Goal: Task Accomplishment & Management: Manage account settings

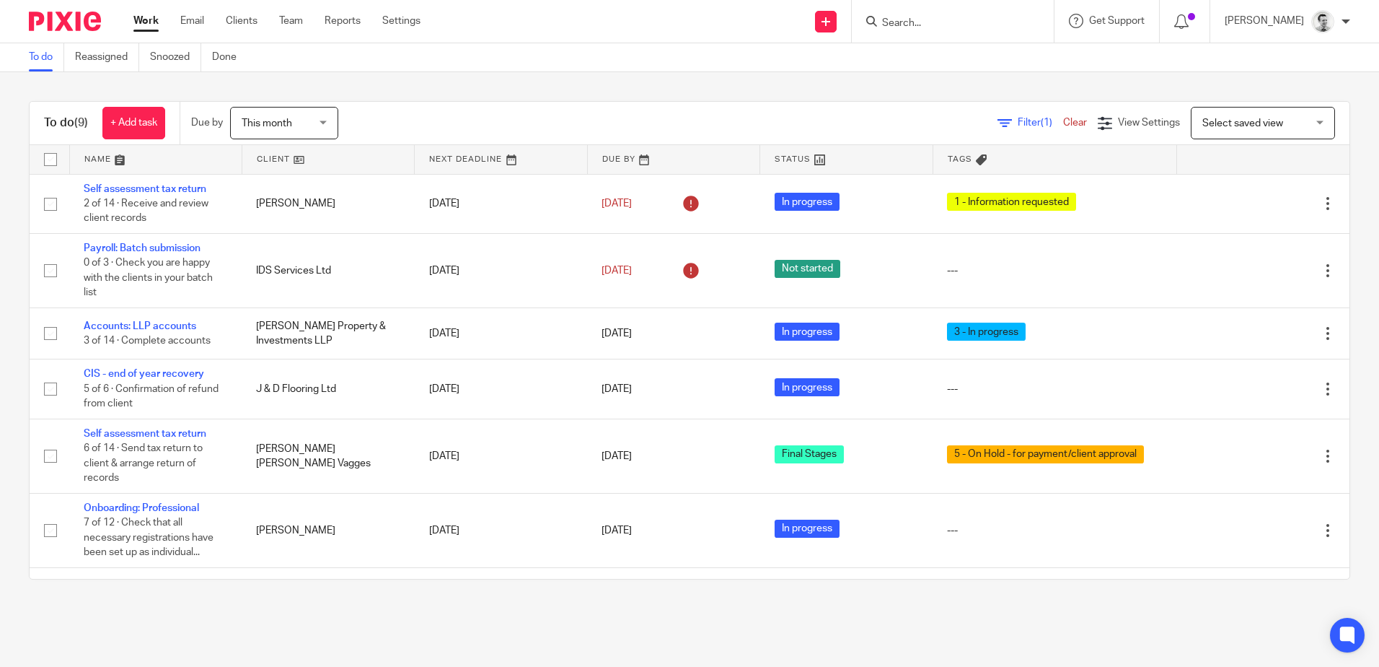
scroll to position [174, 0]
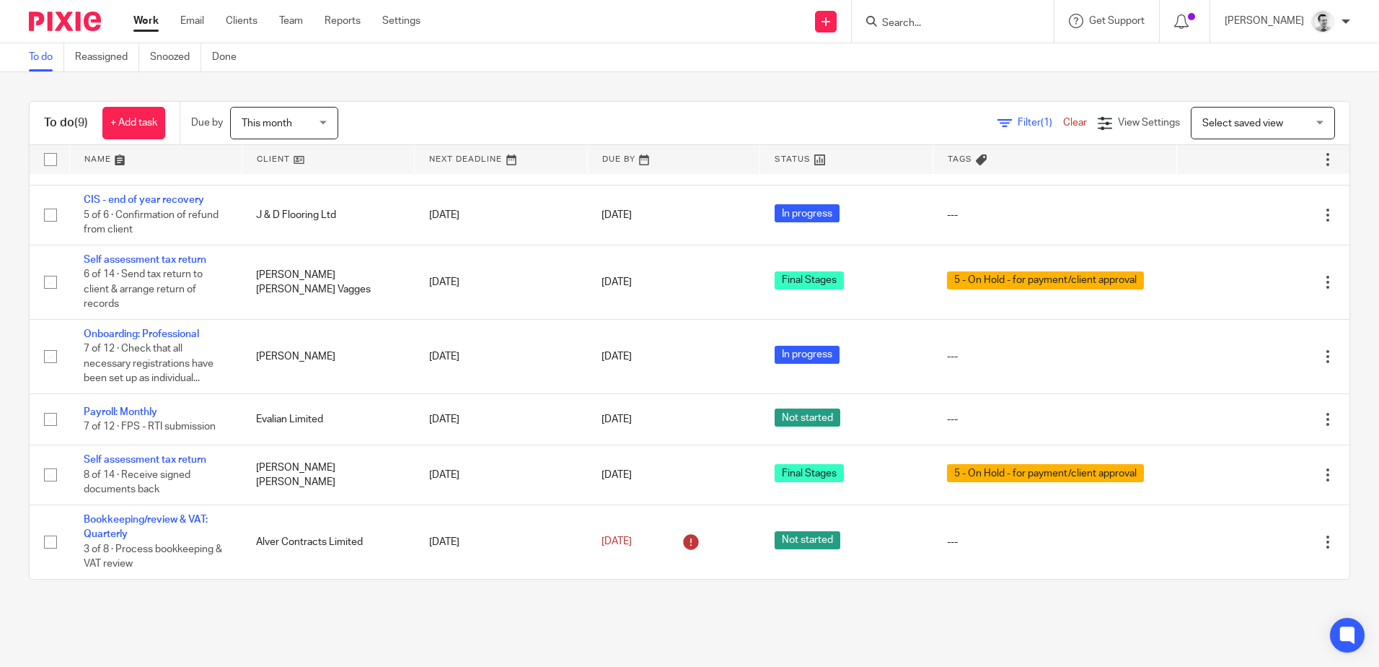
click at [913, 21] on input "Search" at bounding box center [946, 23] width 130 height 13
click at [282, 157] on link at bounding box center [328, 159] width 172 height 29
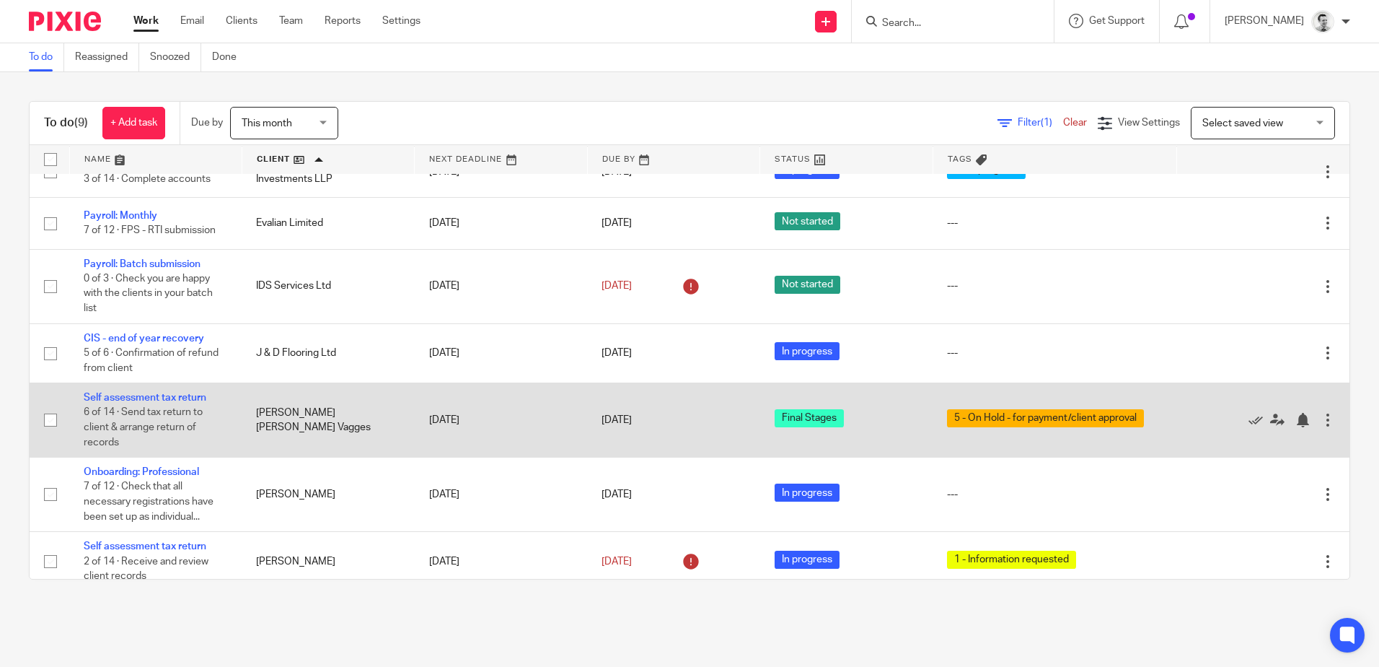
scroll to position [174, 0]
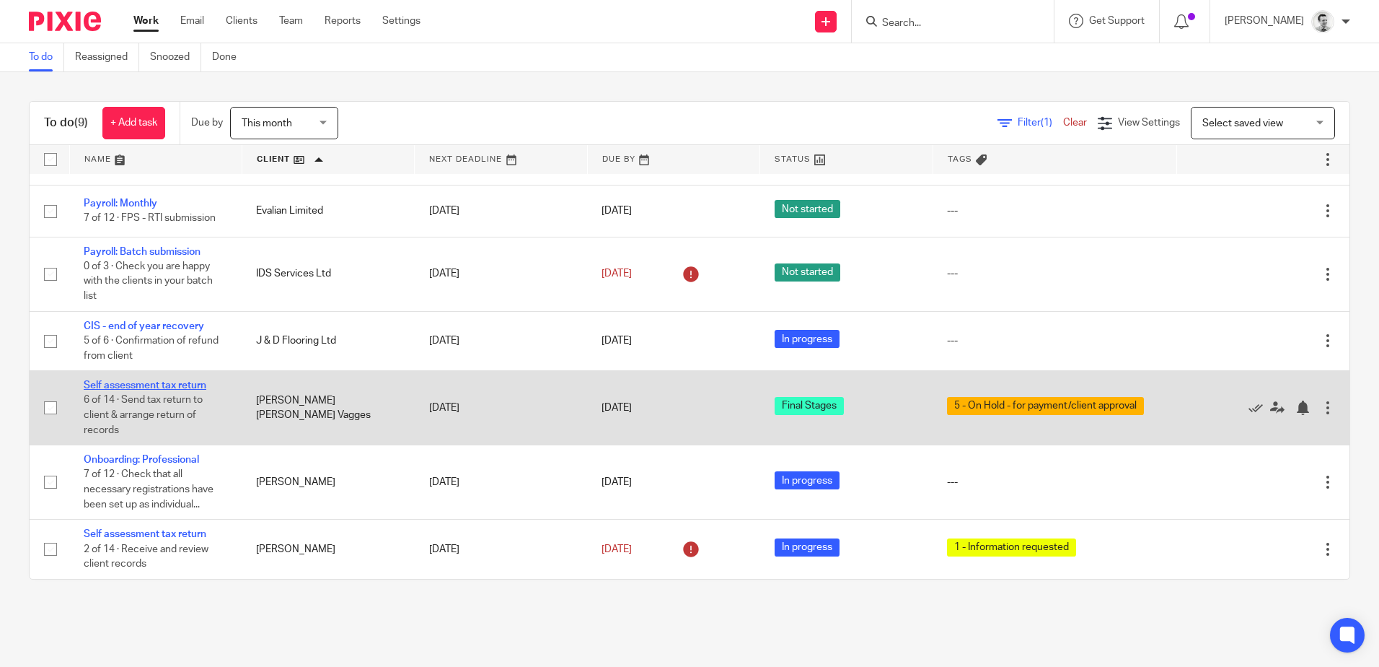
click at [141, 385] on link "Self assessment tax return" at bounding box center [145, 385] width 123 height 10
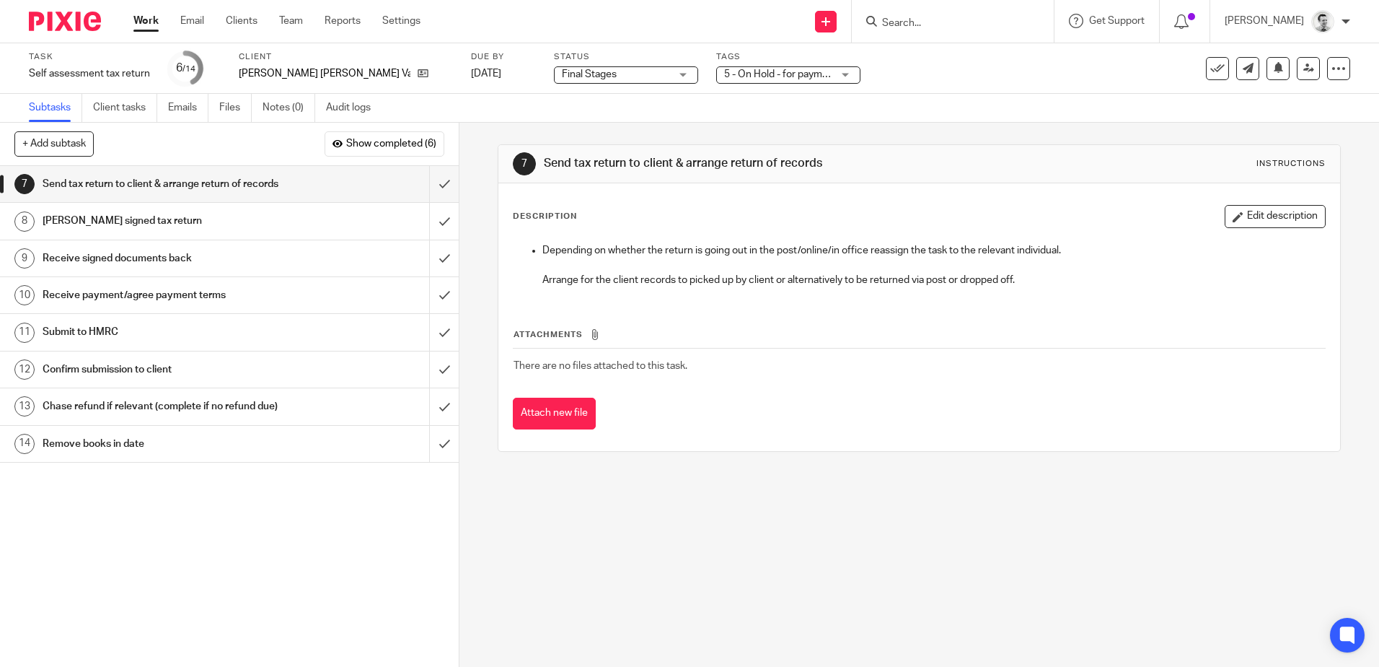
click at [716, 82] on div "5 - On Hold - for payment/client approval" at bounding box center [788, 74] width 144 height 17
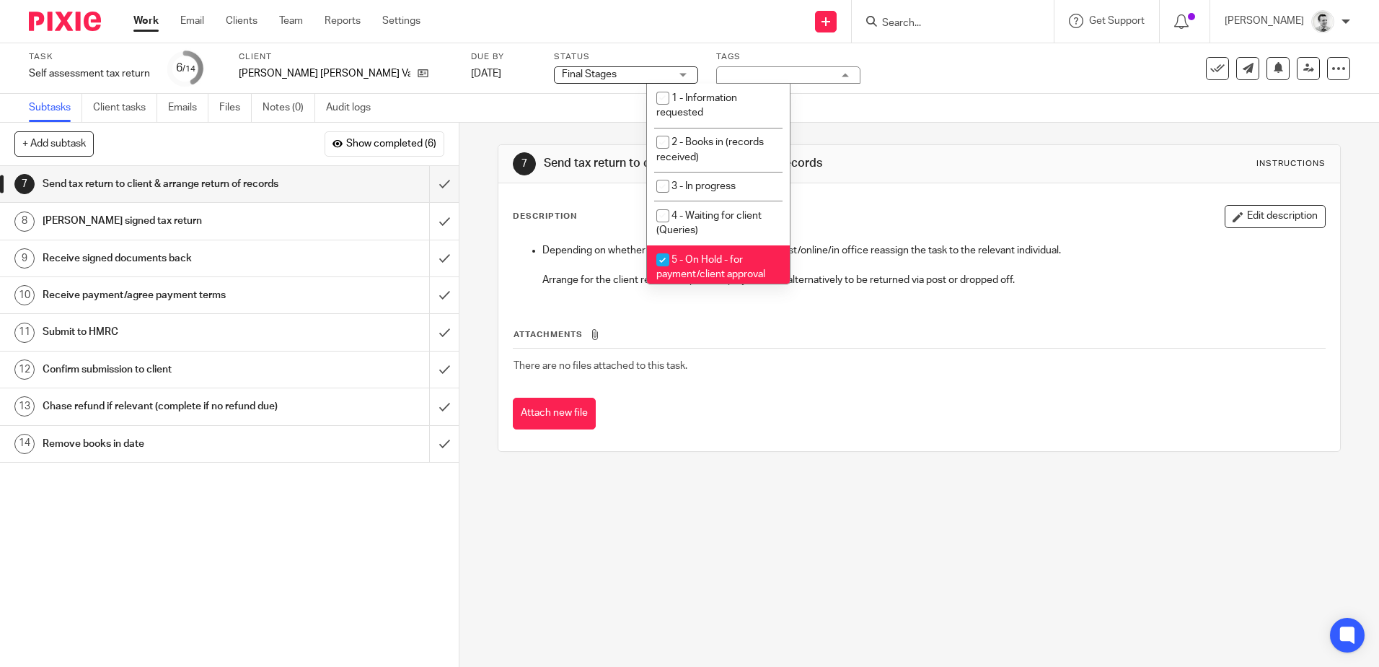
click at [661, 260] on input "checkbox" at bounding box center [662, 259] width 27 height 27
checkbox input "false"
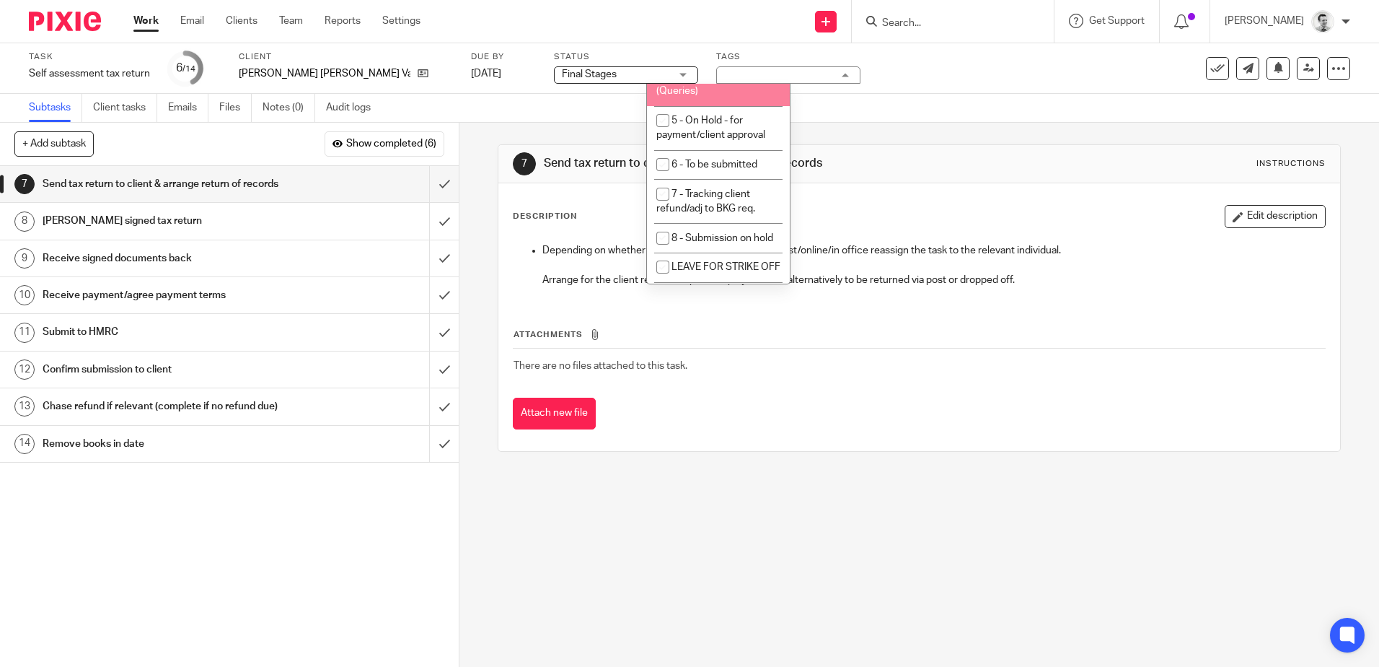
scroll to position [144, 0]
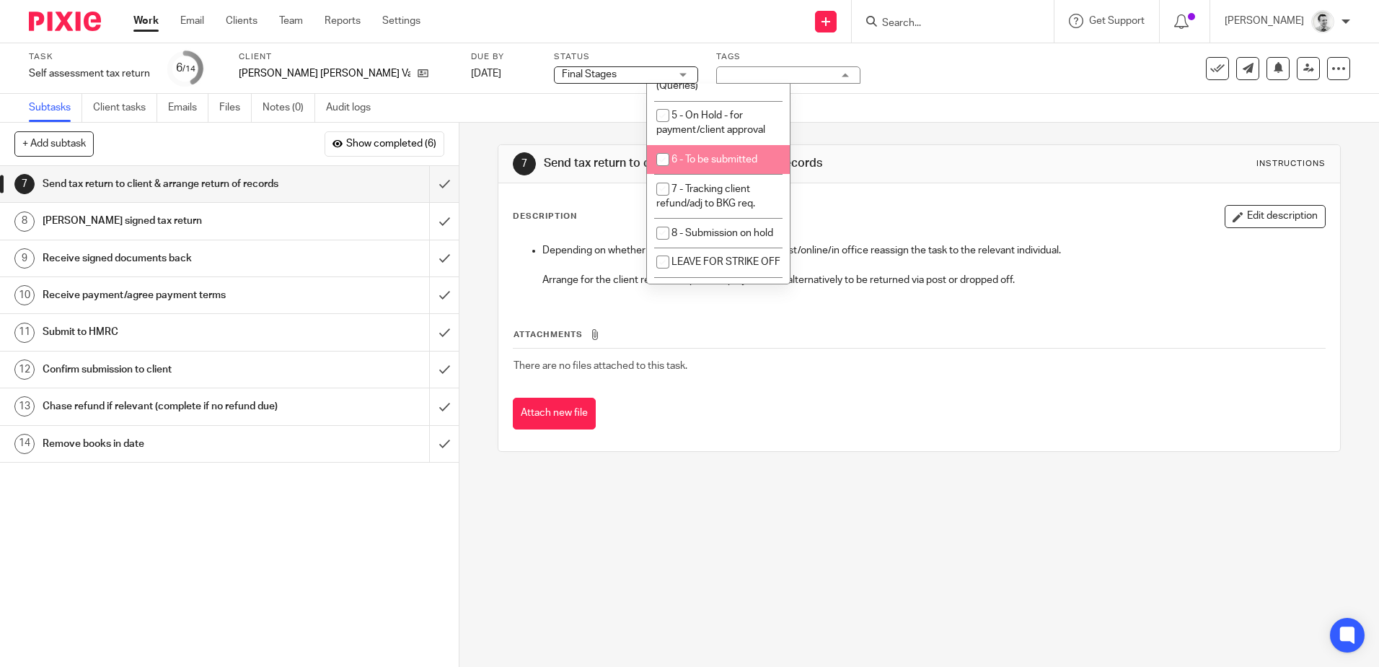
click at [662, 157] on input "checkbox" at bounding box center [662, 159] width 27 height 27
checkbox input "true"
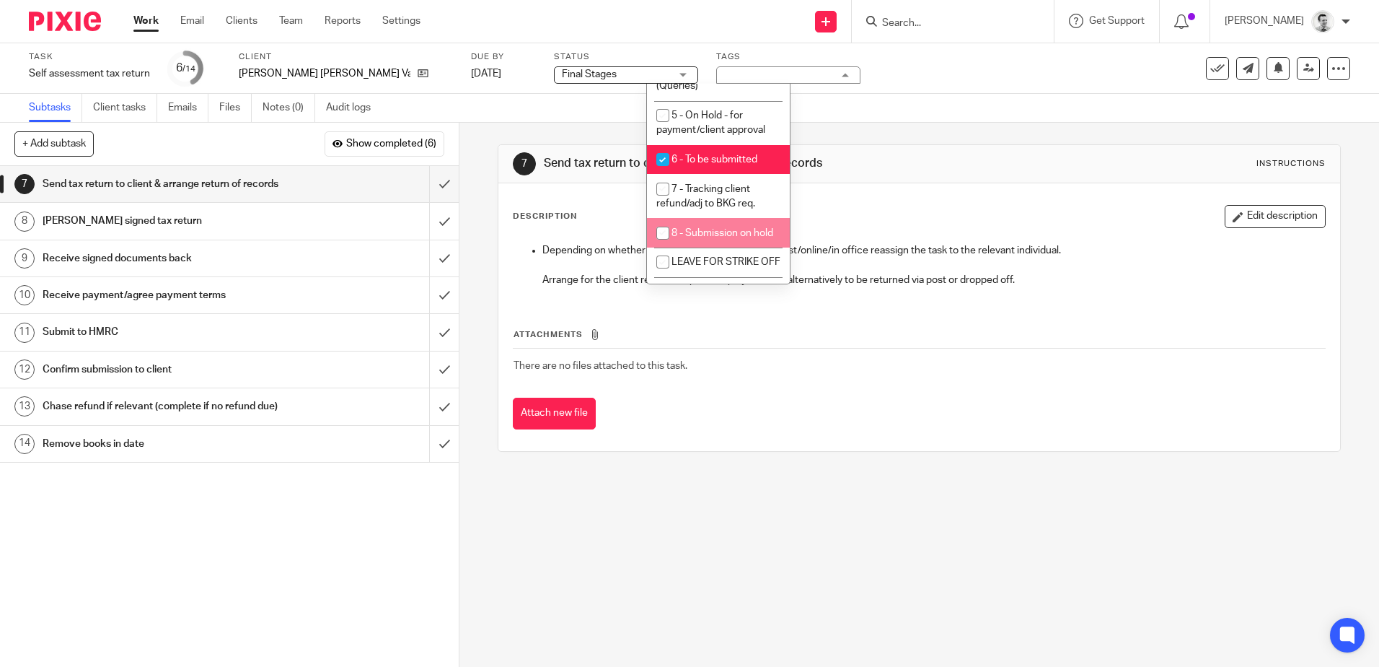
click at [622, 522] on div "7 Send tax return to client & arrange return of records Instructions Descriptio…" at bounding box center [920, 395] width 920 height 544
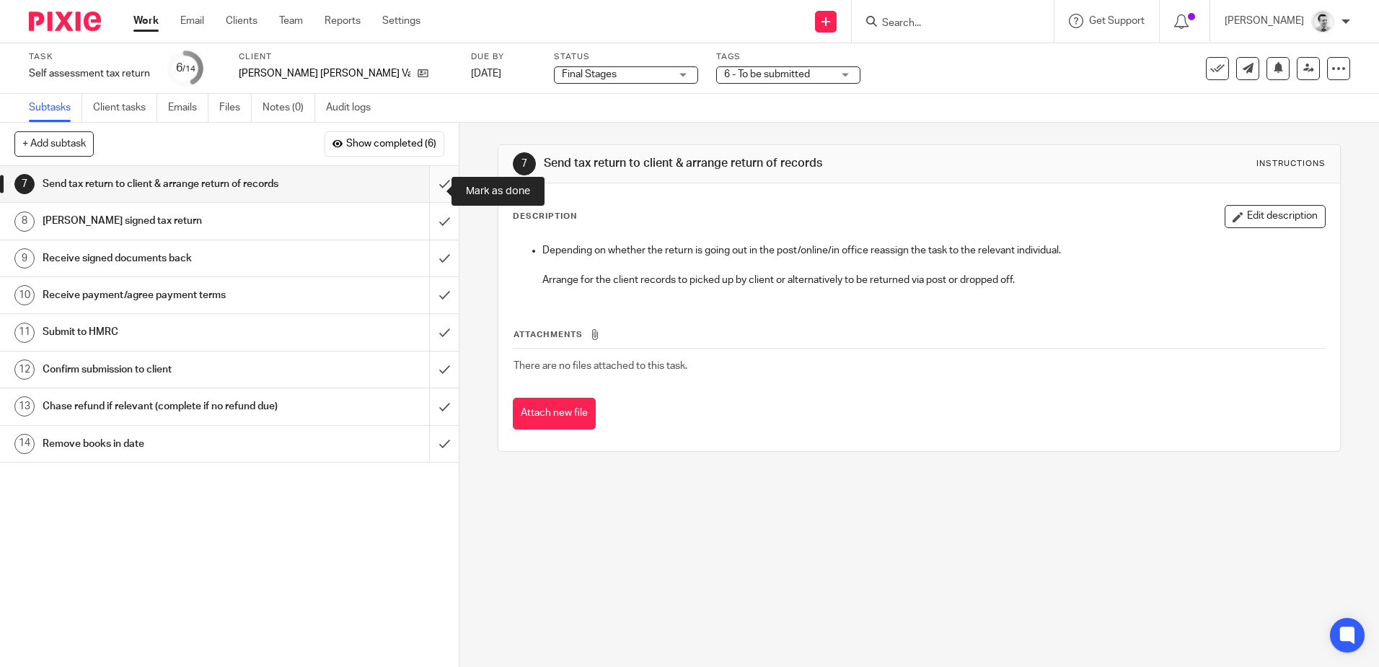
click at [433, 191] on input "submit" at bounding box center [229, 184] width 459 height 36
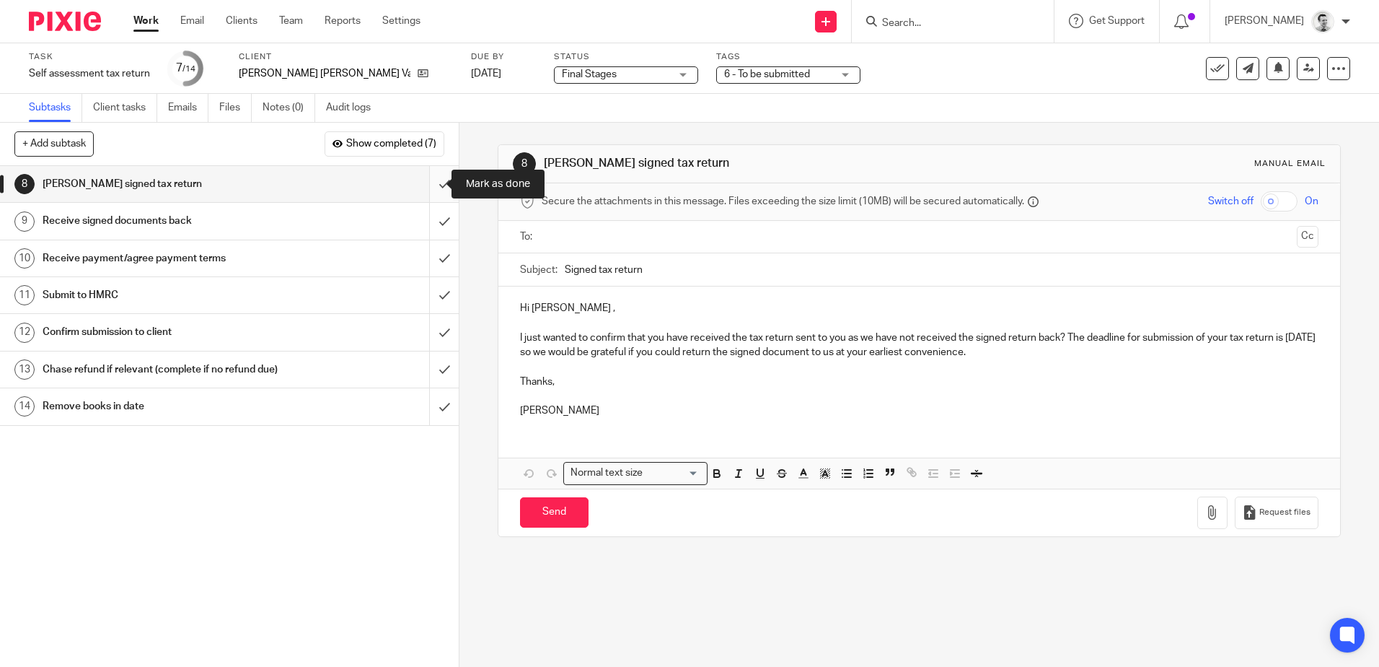
click at [431, 180] on input "submit" at bounding box center [229, 184] width 459 height 36
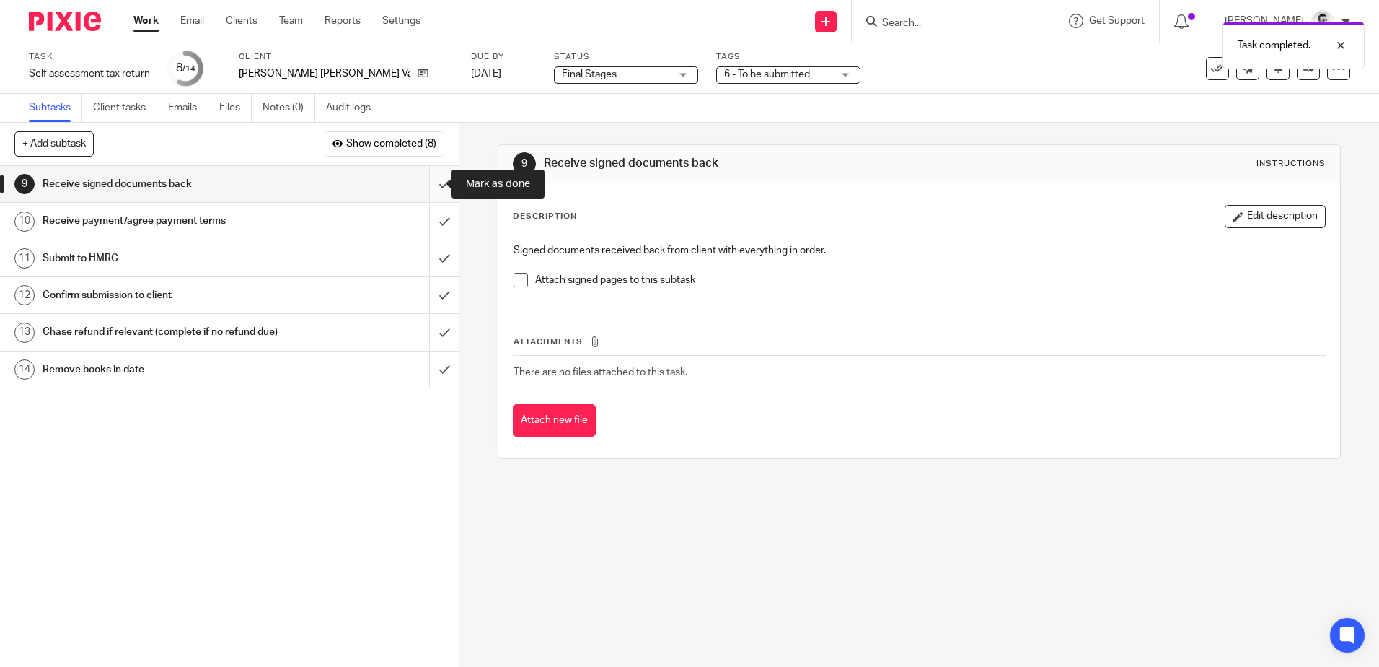
click at [431, 183] on input "submit" at bounding box center [229, 184] width 459 height 36
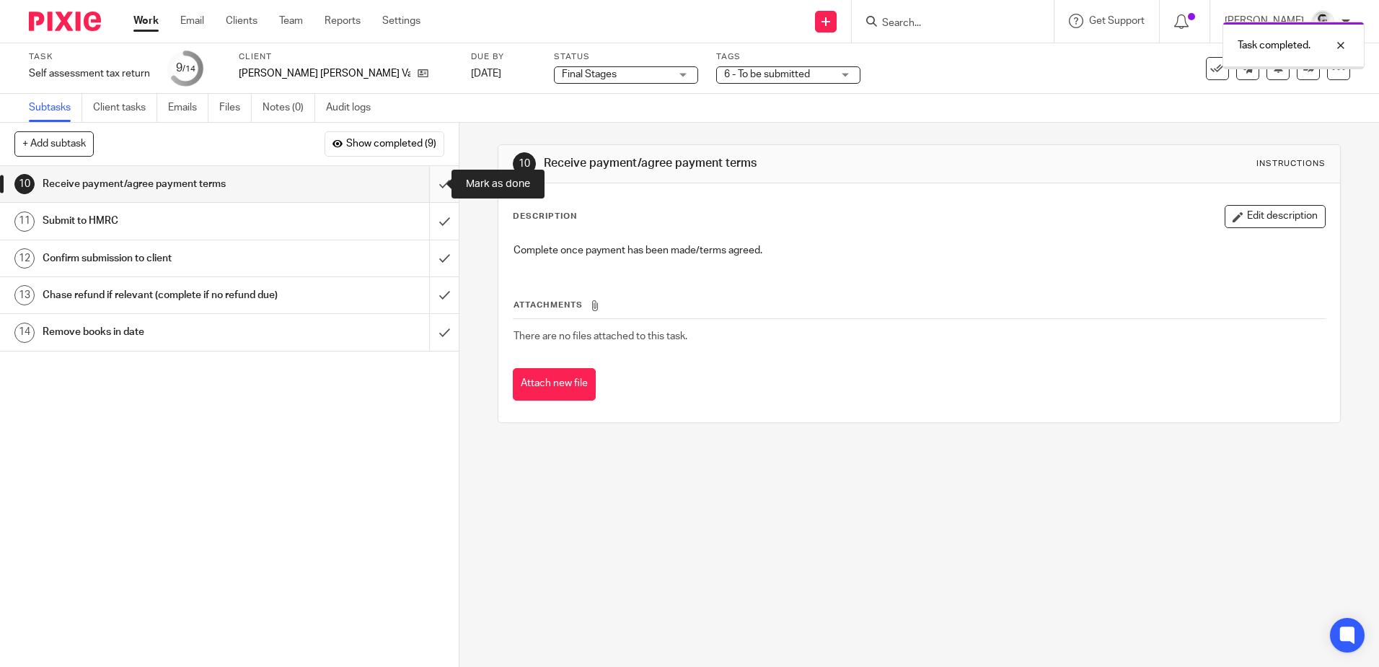
click at [429, 188] on input "submit" at bounding box center [229, 184] width 459 height 36
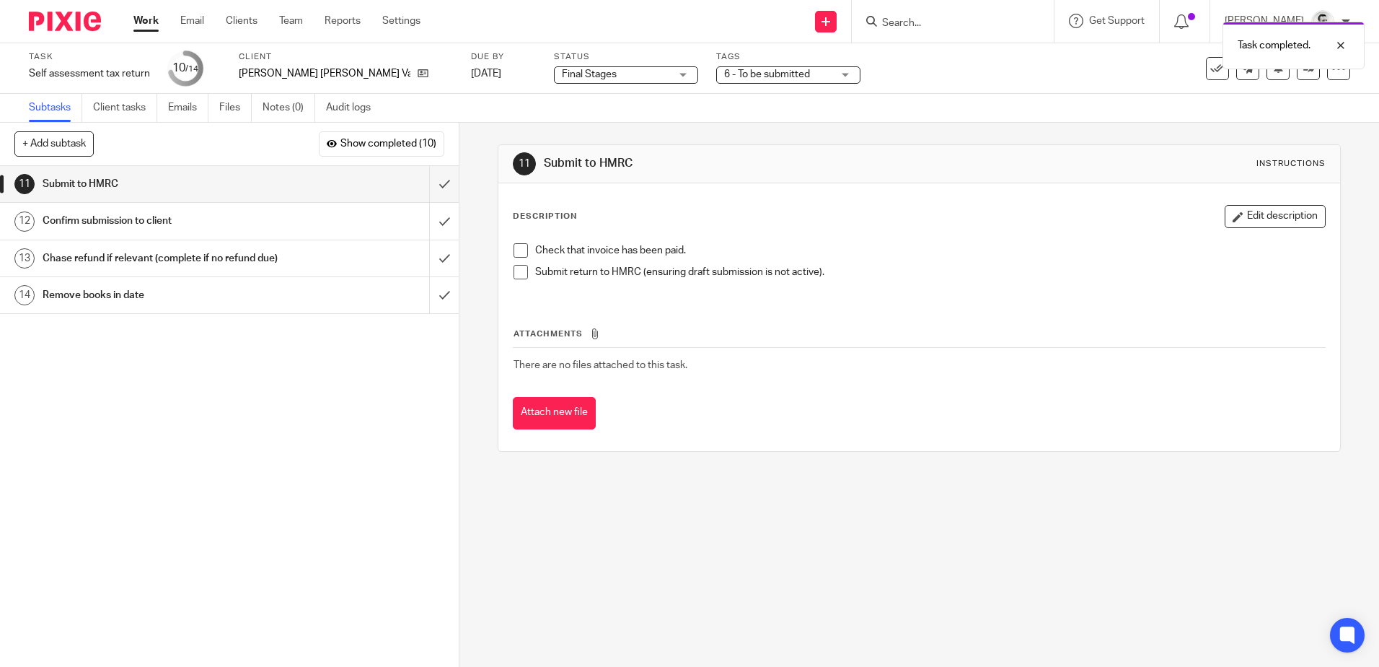
click at [595, 523] on div "11 Submit to HMRC Instructions Description Edit description Check that invoice …" at bounding box center [920, 395] width 920 height 544
click at [429, 180] on input "submit" at bounding box center [229, 184] width 459 height 36
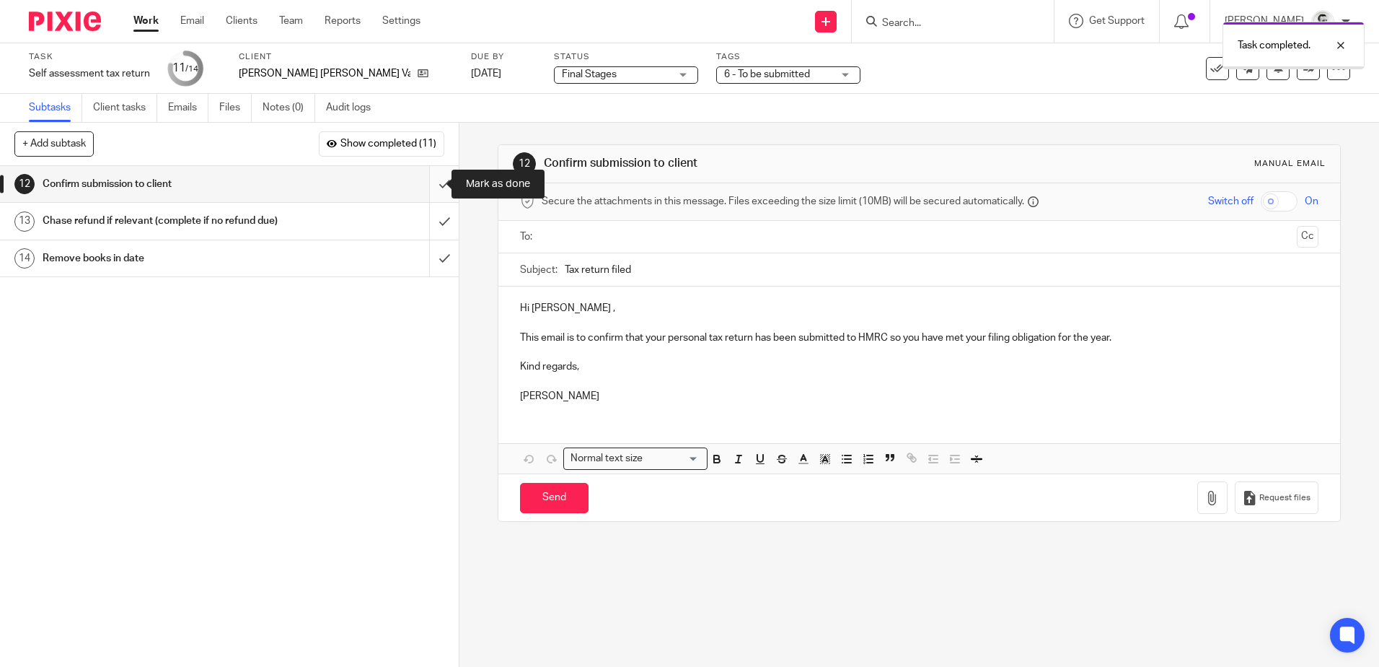
click at [426, 188] on input "submit" at bounding box center [229, 184] width 459 height 36
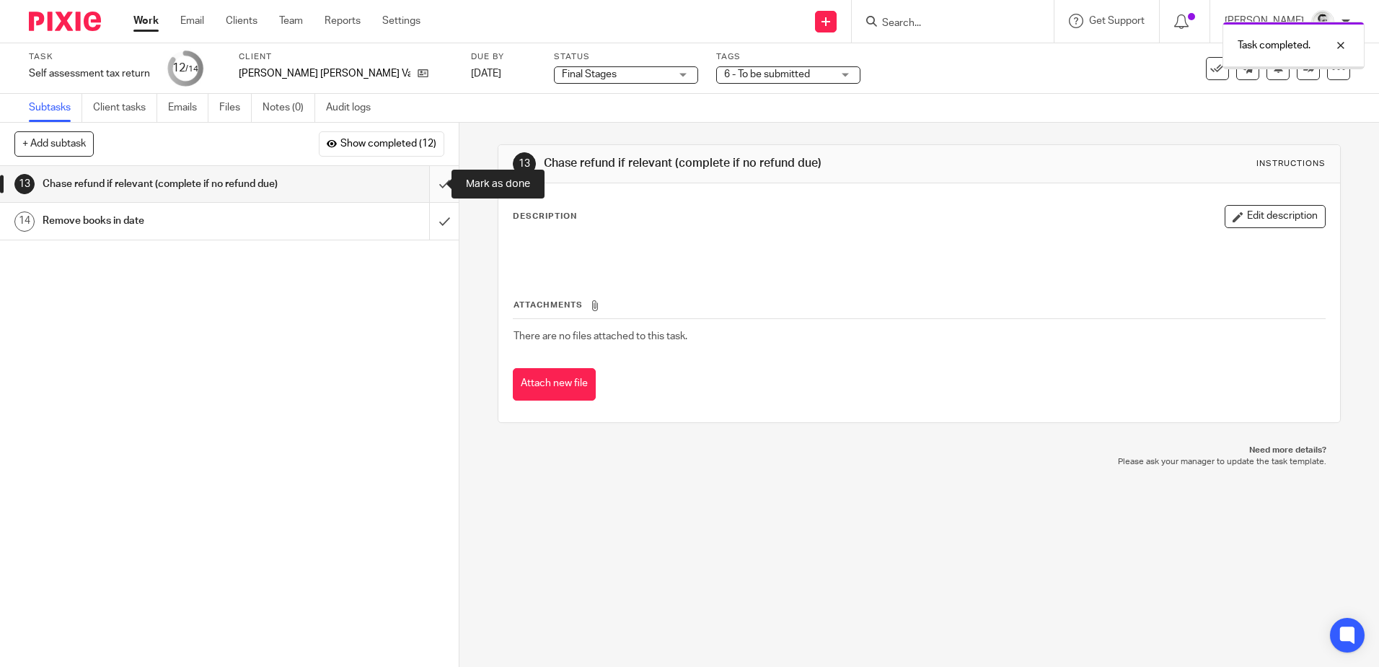
click at [426, 190] on input "submit" at bounding box center [229, 184] width 459 height 36
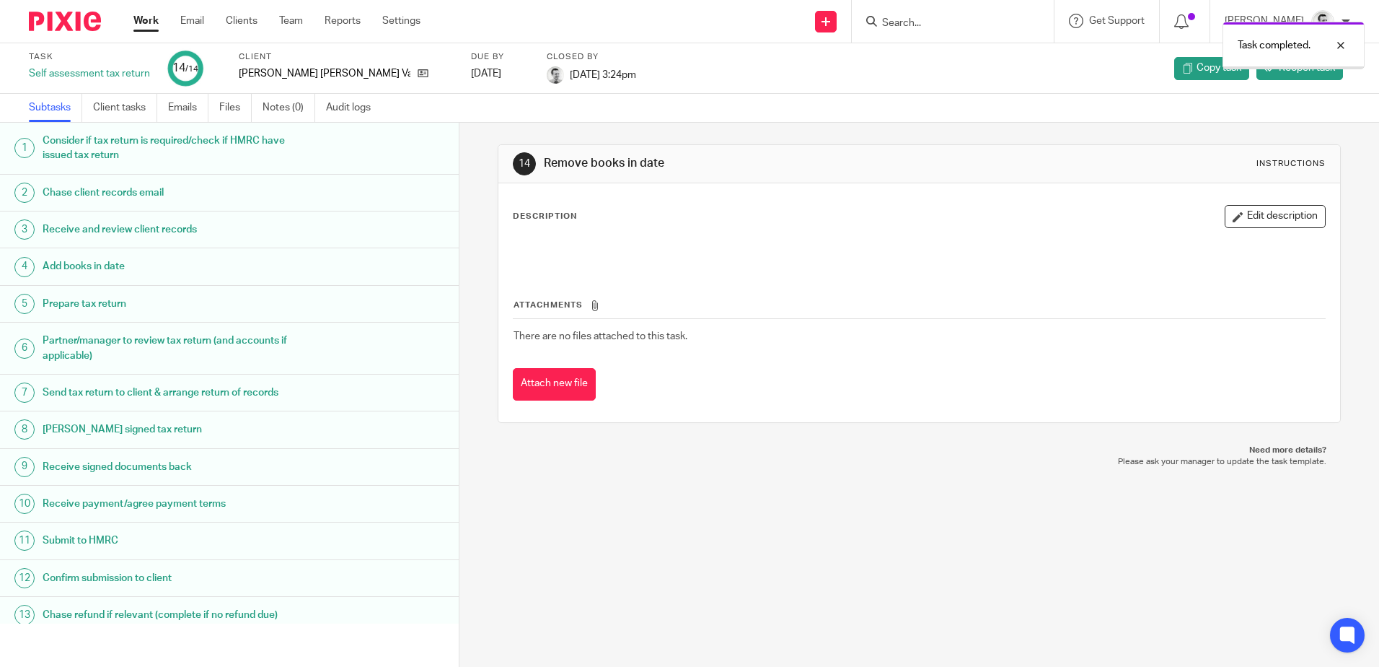
click at [418, 74] on icon at bounding box center [423, 73] width 11 height 11
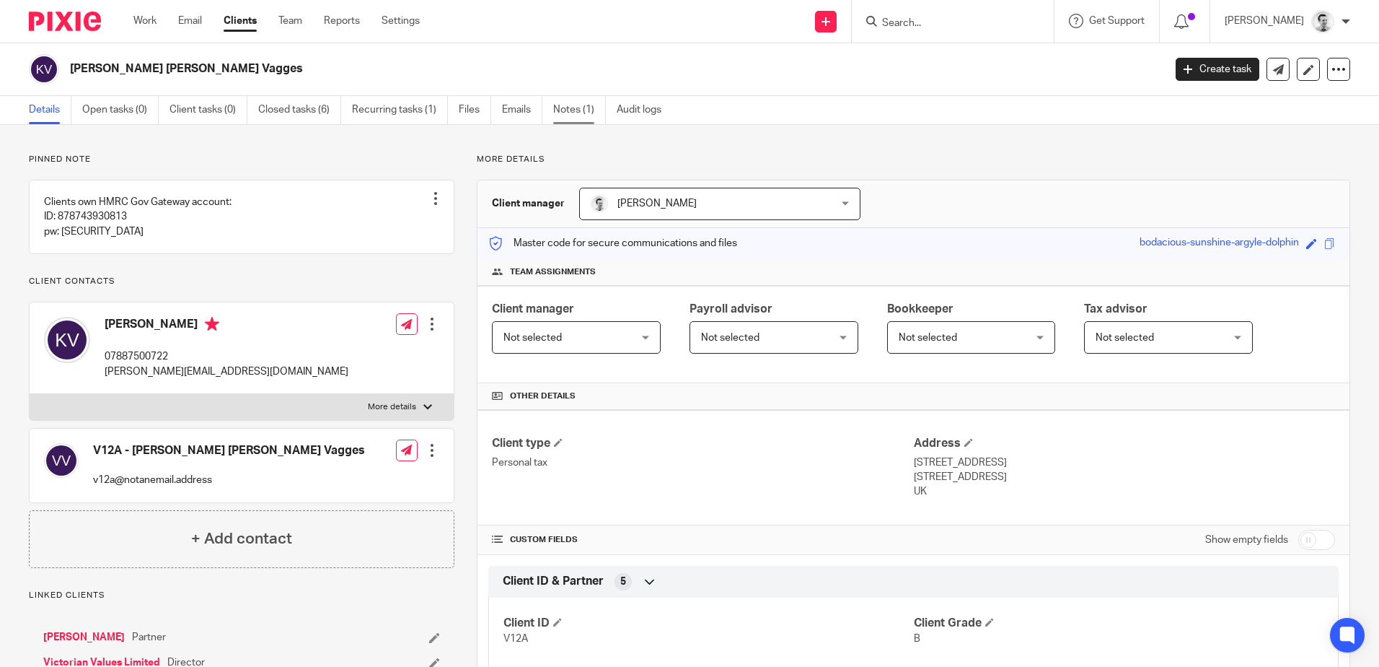
click at [582, 110] on link "Notes (1)" at bounding box center [579, 110] width 53 height 28
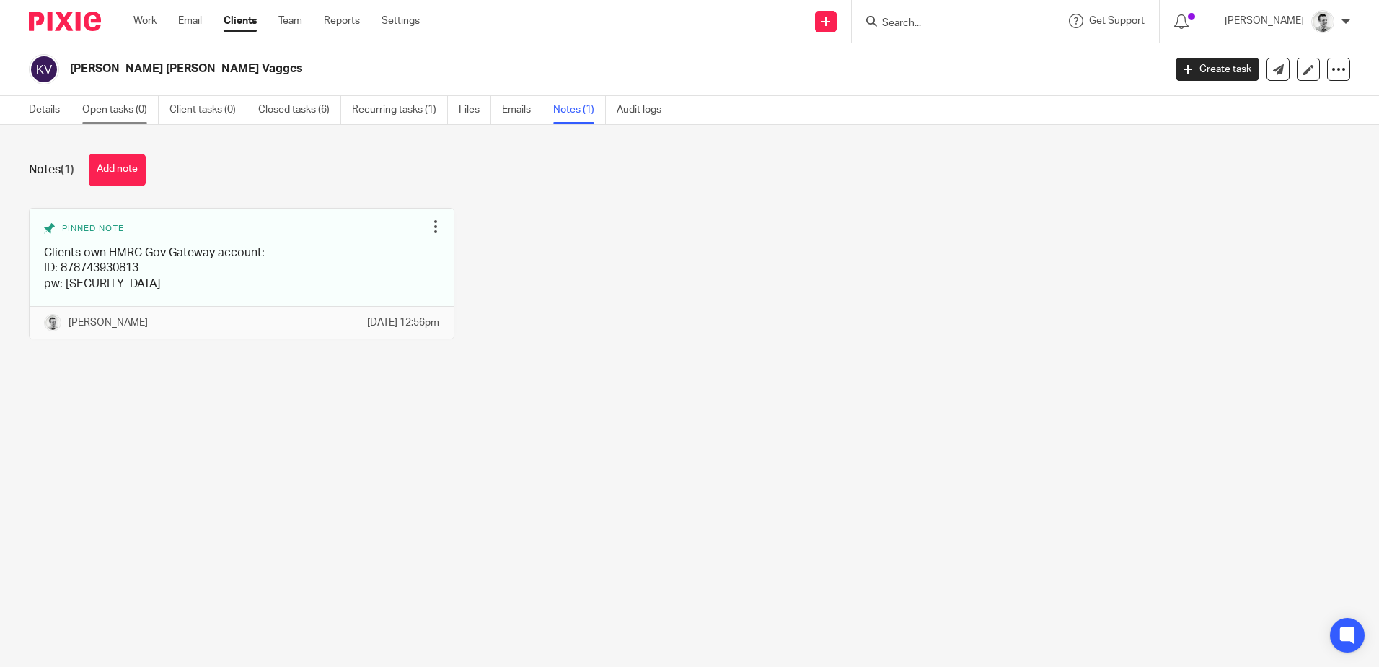
click at [102, 110] on link "Open tasks (0)" at bounding box center [120, 110] width 76 height 28
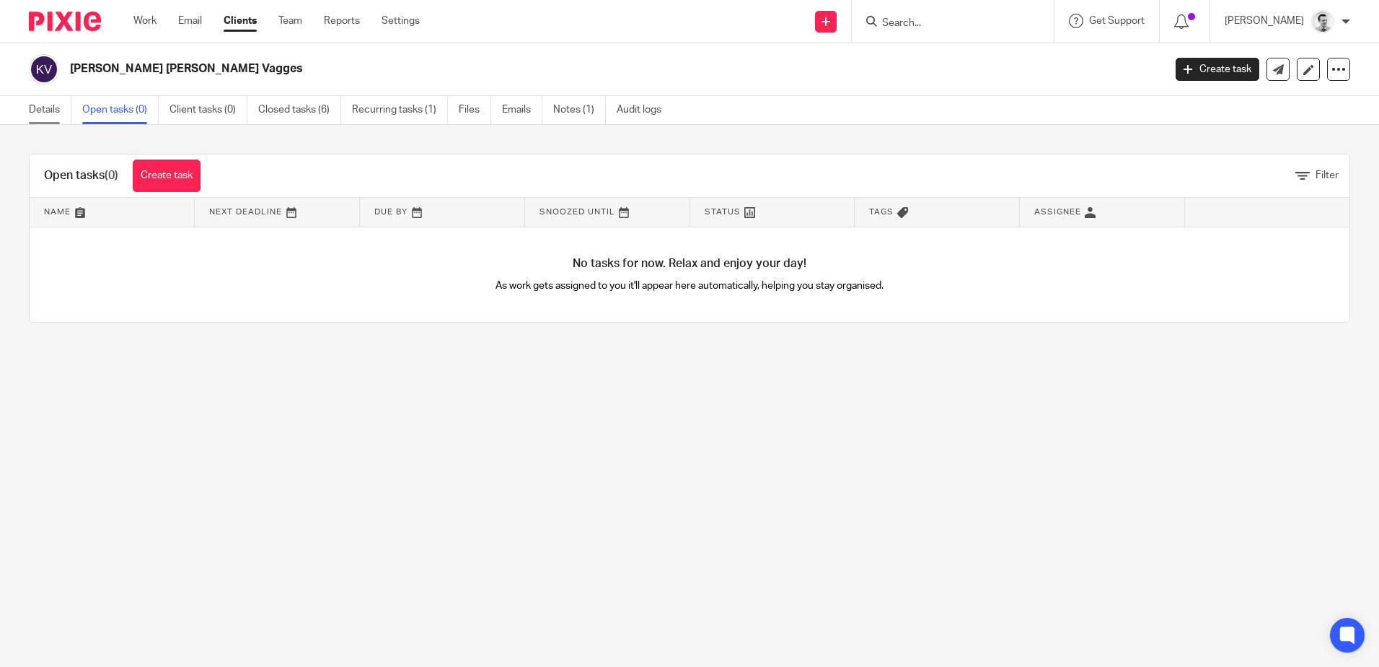
click at [45, 110] on link "Details" at bounding box center [50, 110] width 43 height 28
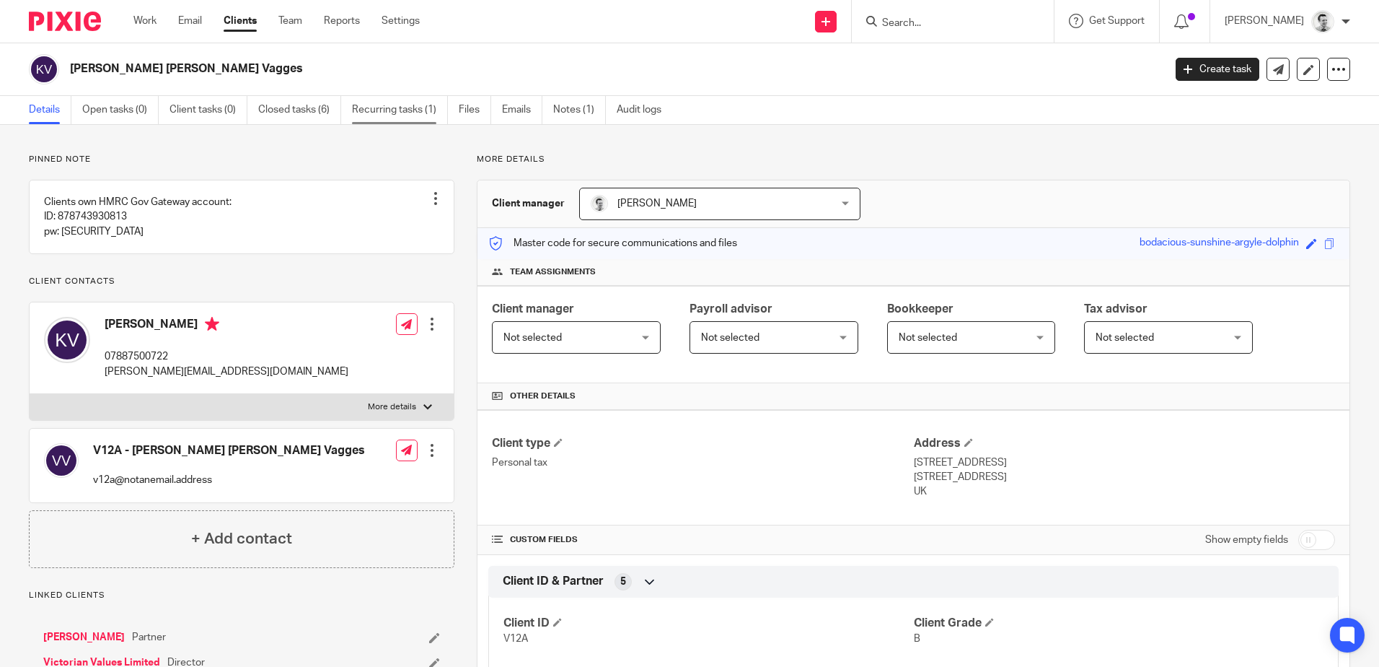
click at [398, 109] on link "Recurring tasks (1)" at bounding box center [400, 110] width 96 height 28
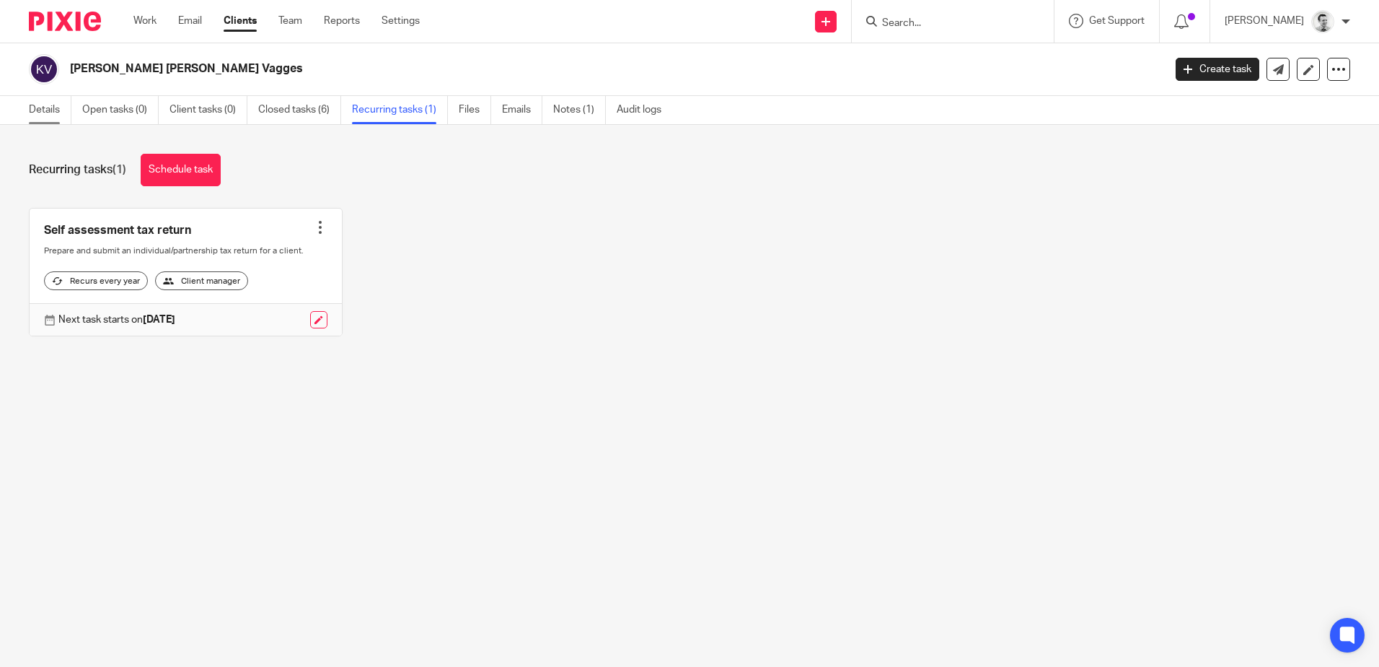
click at [52, 109] on link "Details" at bounding box center [50, 110] width 43 height 28
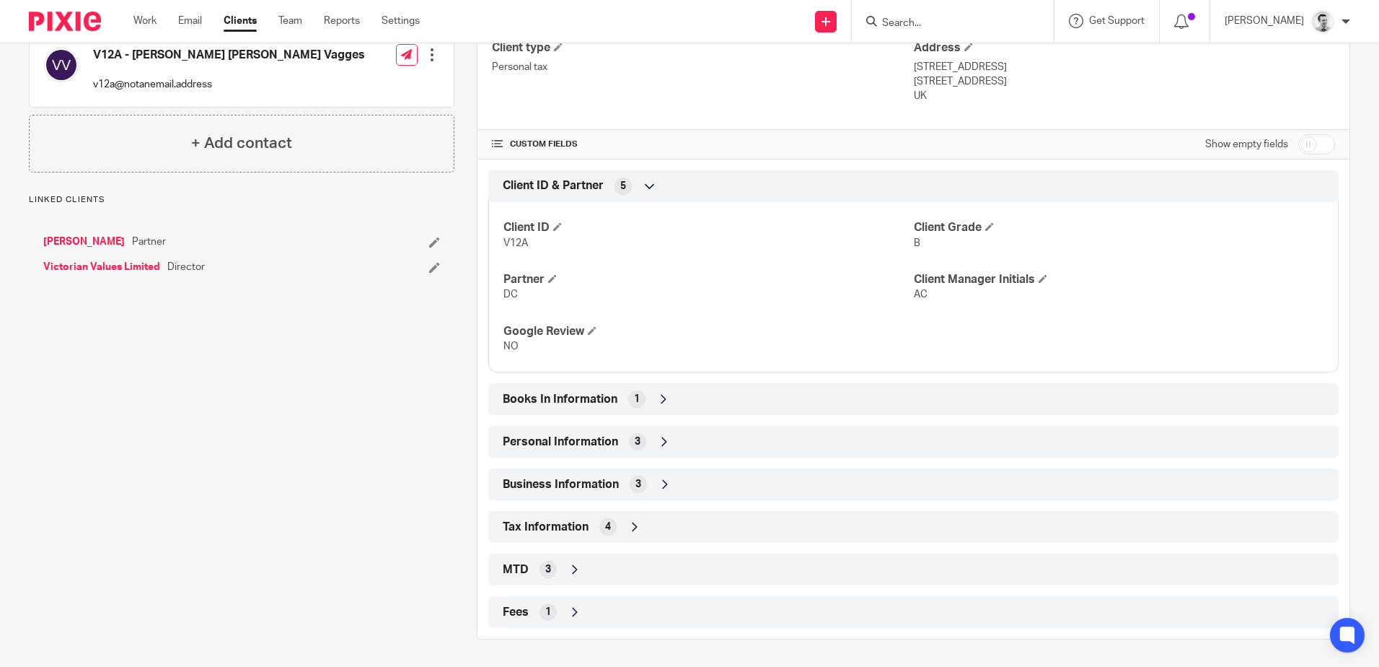
scroll to position [397, 0]
click at [675, 397] on div "Books In Information 1" at bounding box center [913, 397] width 829 height 25
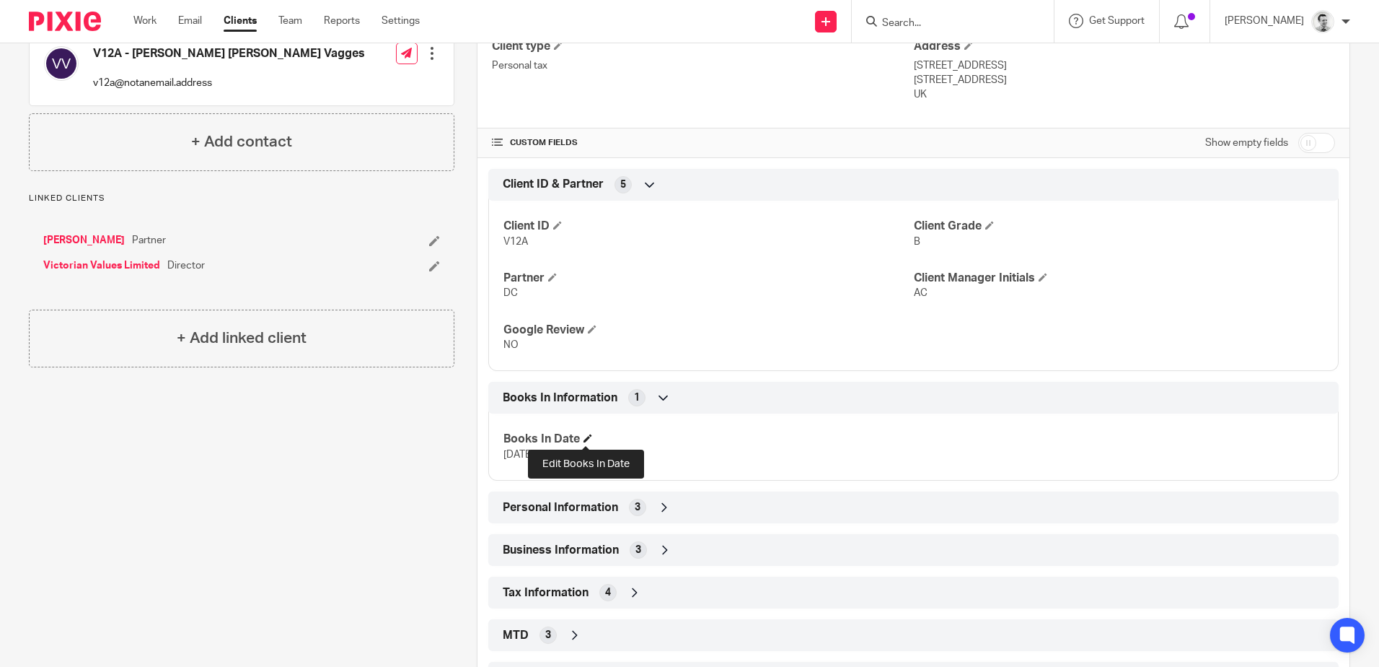
click at [585, 438] on span at bounding box center [588, 438] width 9 height 9
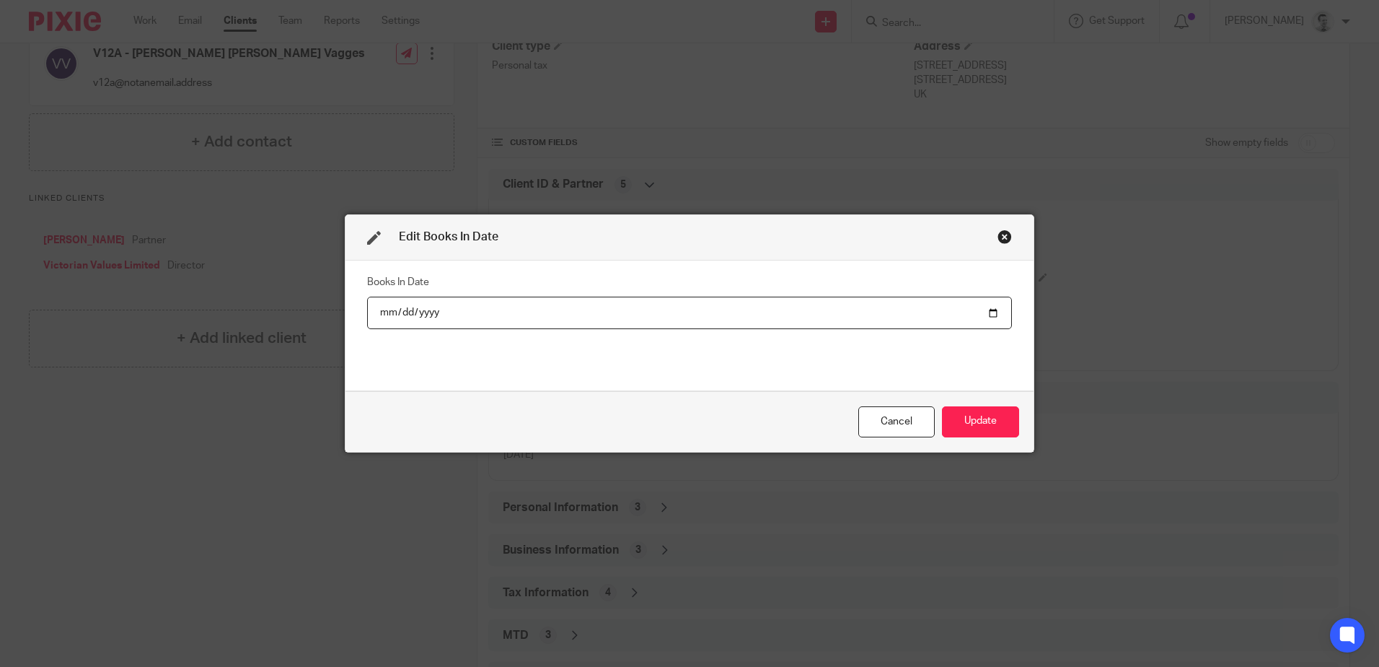
click at [394, 310] on input "date" at bounding box center [689, 313] width 645 height 32
click at [433, 315] on input "date" at bounding box center [689, 313] width 645 height 32
click at [948, 420] on button "Update" at bounding box center [980, 421] width 77 height 31
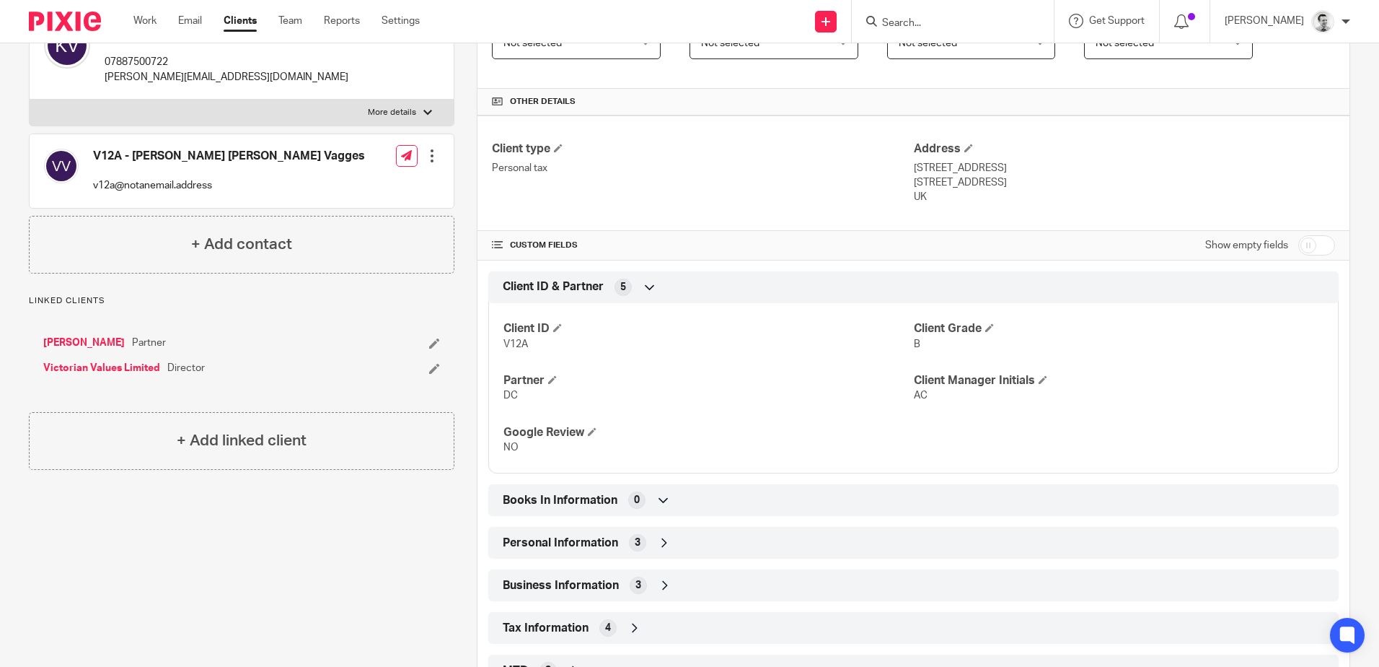
scroll to position [0, 0]
